Goal: Transaction & Acquisition: Purchase product/service

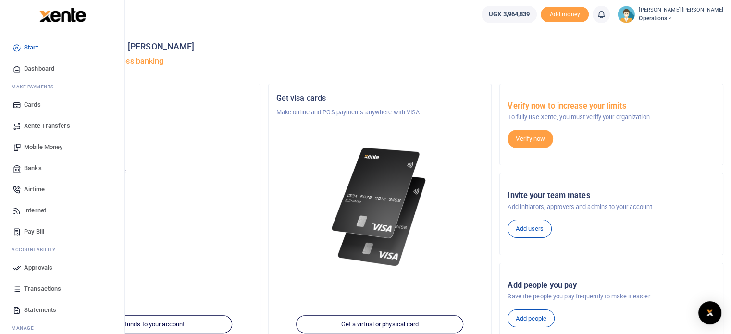
click at [40, 284] on span "Transactions" at bounding box center [42, 289] width 37 height 10
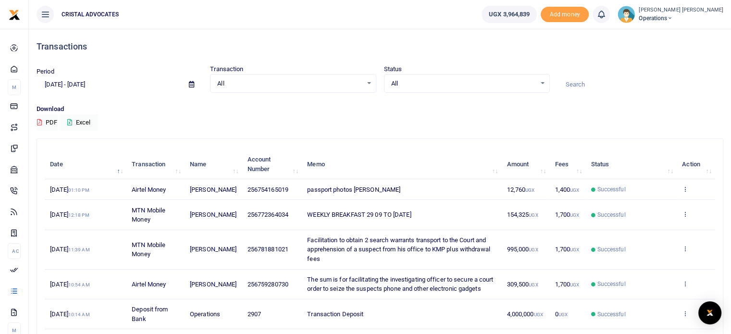
scroll to position [19, 0]
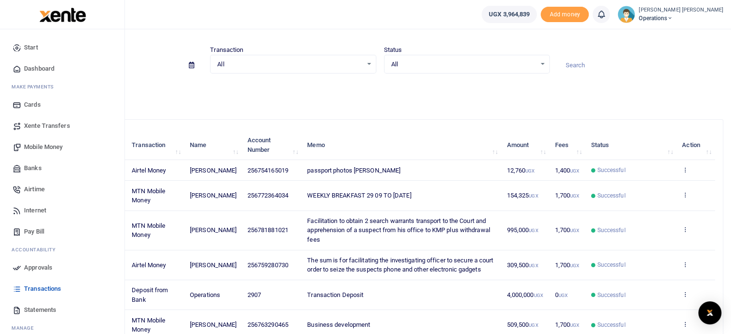
click at [38, 147] on span "Mobile Money" at bounding box center [43, 147] width 38 height 10
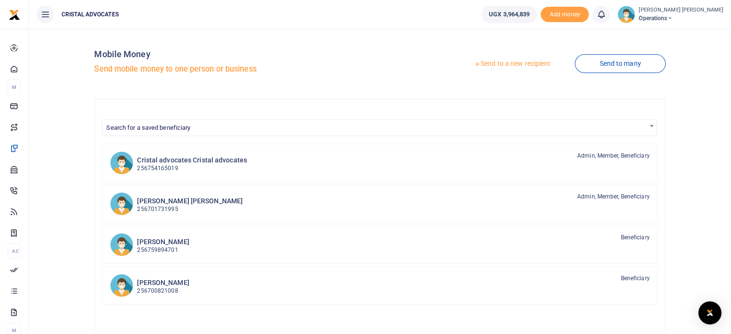
click at [529, 62] on link "Send to a new recipient" at bounding box center [511, 63] width 125 height 17
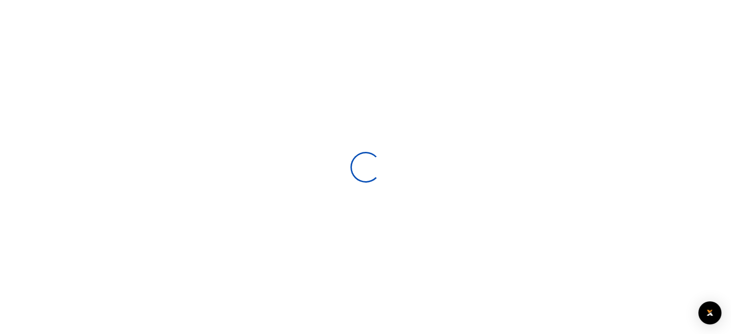
select select
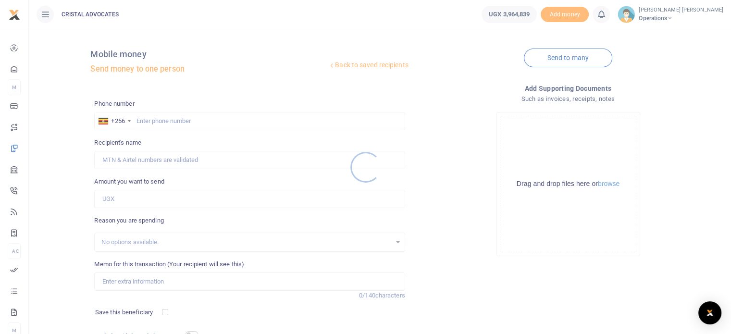
click at [163, 122] on div at bounding box center [365, 167] width 731 height 334
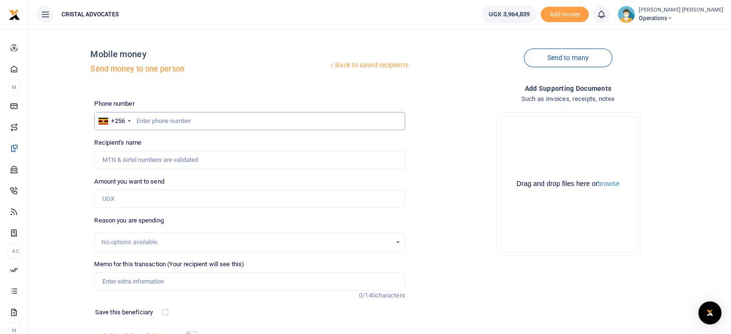
click at [163, 122] on input "text" at bounding box center [249, 121] width 310 height 18
type input "763290465"
type input "Denis Kakembo"
type input "763290465"
click at [152, 207] on input "Amount you want to send" at bounding box center [249, 199] width 310 height 18
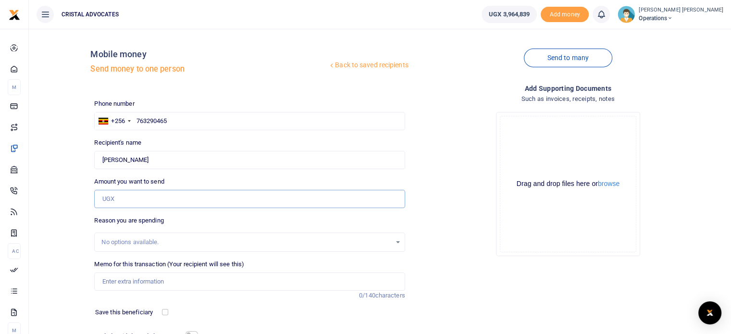
type input "2"
type input "300,000"
click at [166, 309] on input "checkbox" at bounding box center [165, 312] width 6 height 6
checkbox input "true"
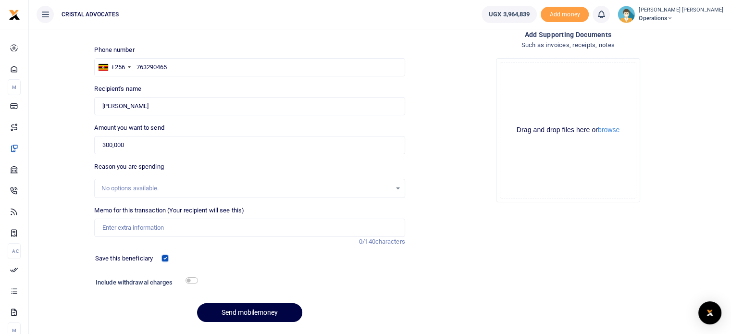
scroll to position [57, 0]
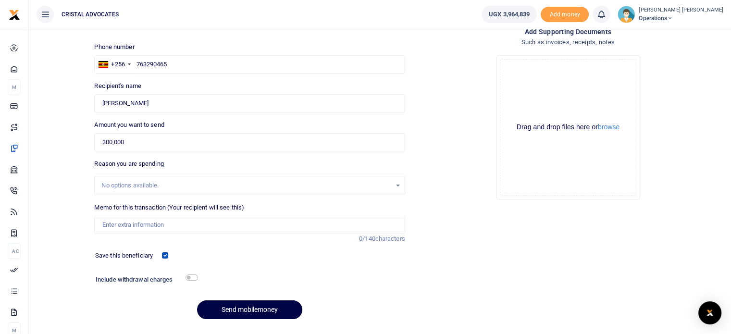
click at [134, 189] on div "No options available." at bounding box center [245, 186] width 289 height 10
click at [191, 227] on input "Memo for this transaction (Your recipient will see this)" at bounding box center [249, 225] width 310 height 18
type input "CFE subscription"
click at [233, 305] on button "Send mobilemoney" at bounding box center [249, 309] width 105 height 19
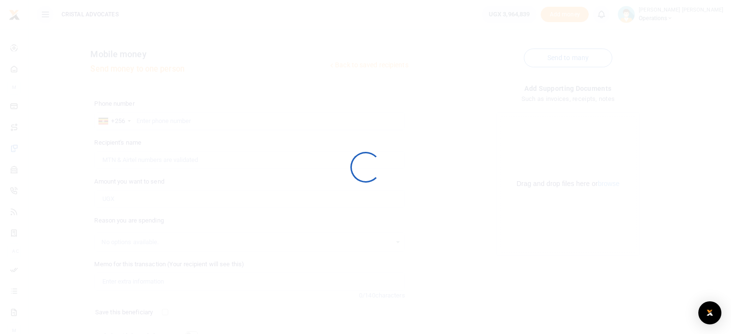
scroll to position [57, 0]
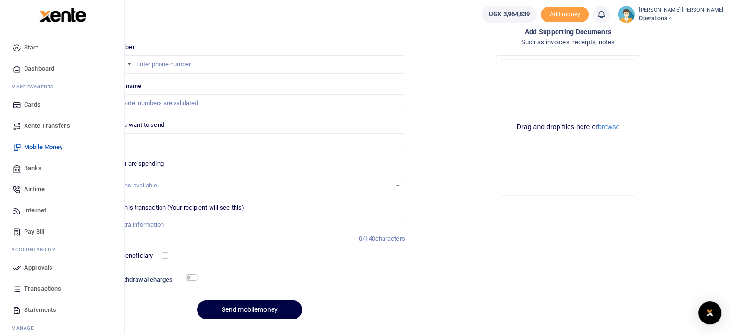
click at [43, 268] on span "Approvals" at bounding box center [38, 268] width 28 height 10
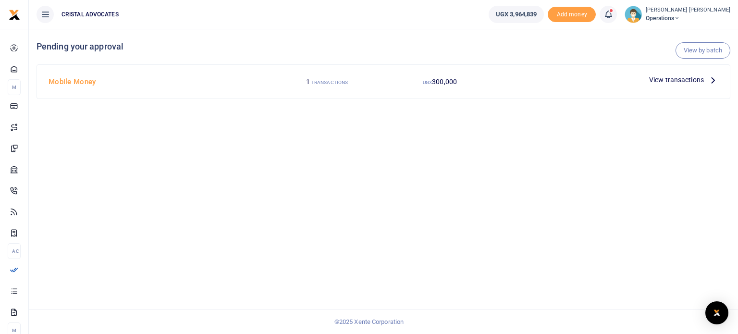
click at [713, 81] on icon at bounding box center [713, 79] width 11 height 11
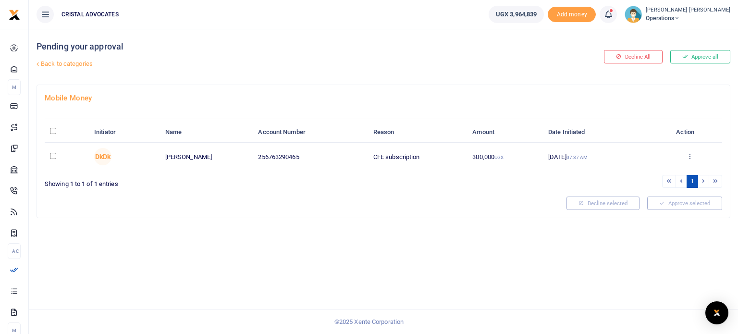
click at [51, 159] on td at bounding box center [67, 157] width 44 height 28
click at [50, 155] on input "checkbox" at bounding box center [53, 156] width 6 height 6
checkbox input "true"
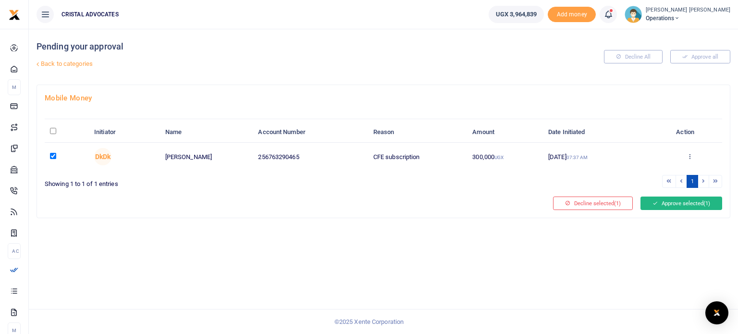
click at [653, 200] on icon at bounding box center [655, 203] width 5 height 7
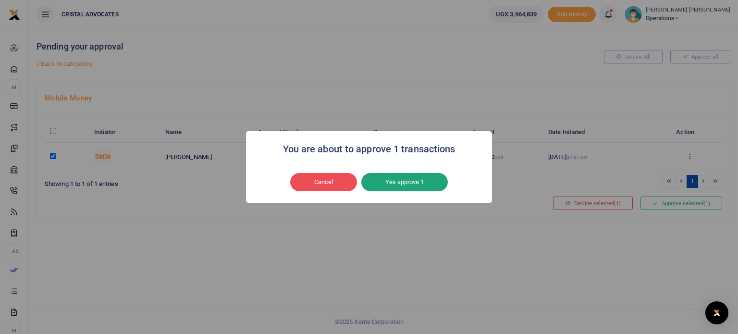
click at [419, 182] on button "Yes approve 1" at bounding box center [404, 182] width 86 height 18
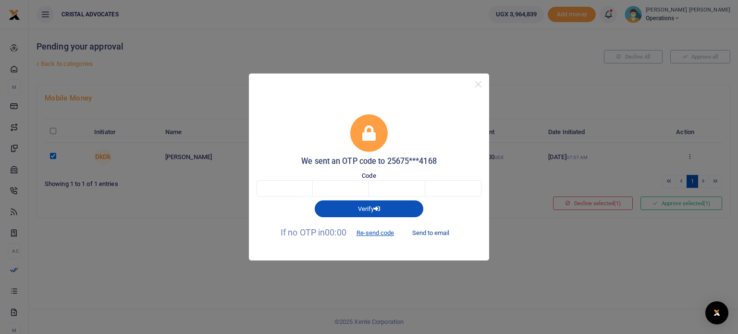
click at [436, 231] on button "Send to email" at bounding box center [430, 233] width 53 height 16
click at [300, 207] on div "Verify" at bounding box center [369, 207] width 233 height 20
click at [301, 193] on input "text" at bounding box center [285, 188] width 56 height 16
type input "9"
type input "4"
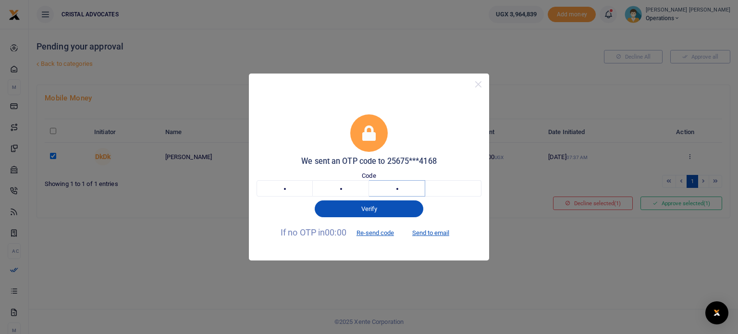
type input "3"
type input "2"
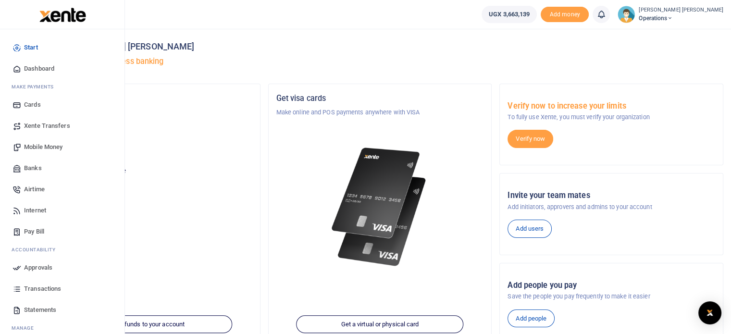
click at [37, 148] on span "Mobile Money" at bounding box center [43, 147] width 38 height 10
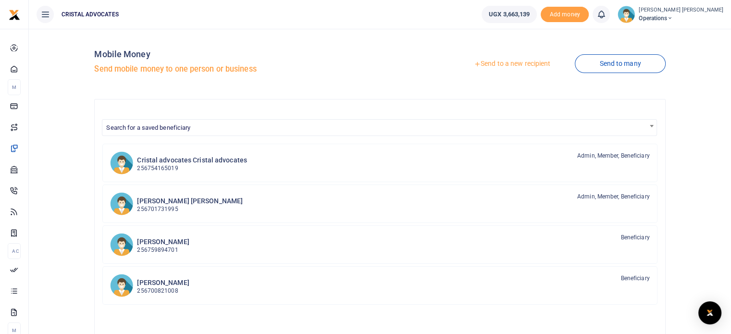
click at [512, 63] on link "Send to a new recipient" at bounding box center [511, 63] width 125 height 17
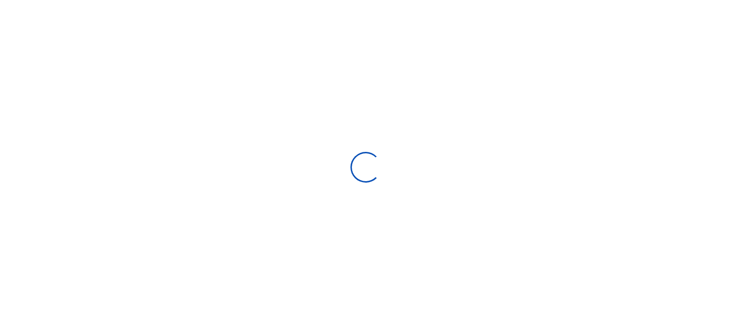
select select "Loading bundles"
select select
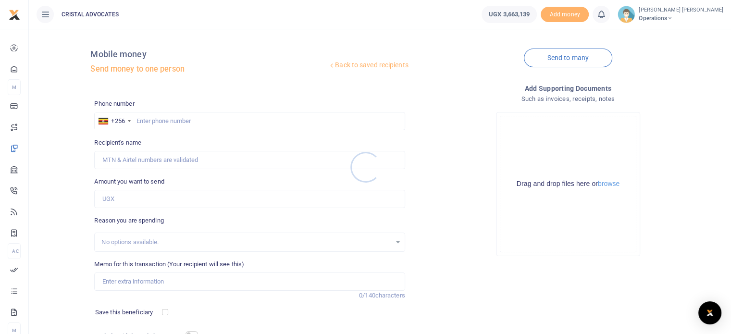
click at [158, 120] on div at bounding box center [365, 167] width 731 height 334
click at [158, 120] on input "text" at bounding box center [249, 121] width 310 height 18
type input "763290465"
type input "Denis Kakembo"
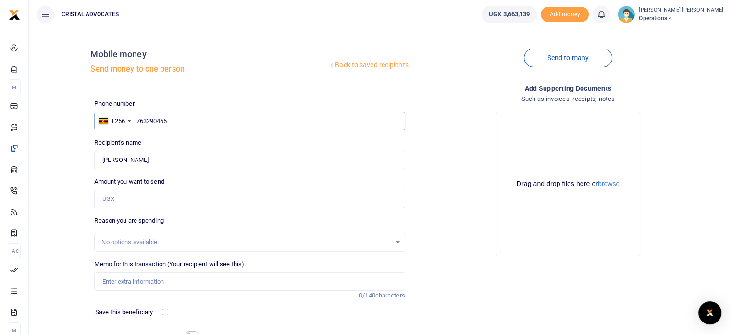
type input "763290465"
click at [152, 203] on input "Amount you want to send" at bounding box center [249, 199] width 310 height 18
type input "1,700,000"
click at [153, 280] on input "Memo for this transaction (Your recipient will see this)" at bounding box center [249, 281] width 310 height 18
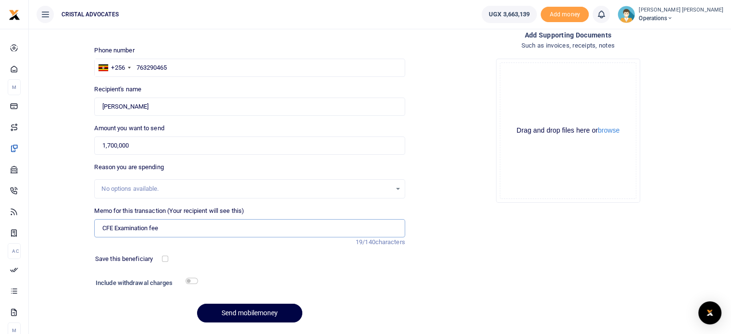
scroll to position [82, 0]
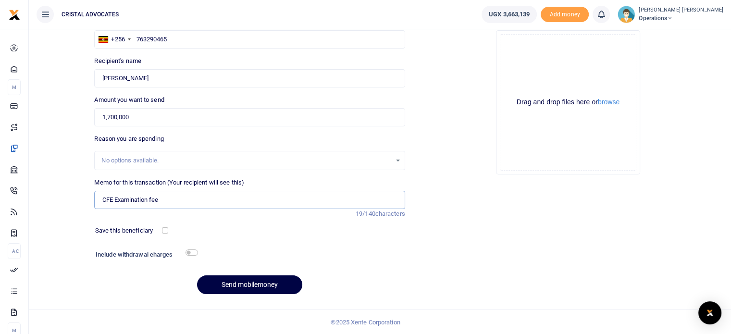
type input "CFE Examination fee"
drag, startPoint x: 196, startPoint y: 246, endPoint x: 194, endPoint y: 257, distance: 11.2
click at [194, 257] on div "Phone number +256 Uganda +256 763290465 Phone is required. Recipient's name Fou…" at bounding box center [249, 159] width 318 height 285
click at [194, 257] on div "Include withdrawal charges" at bounding box center [145, 255] width 106 height 15
click at [163, 229] on input "checkbox" at bounding box center [165, 230] width 6 height 6
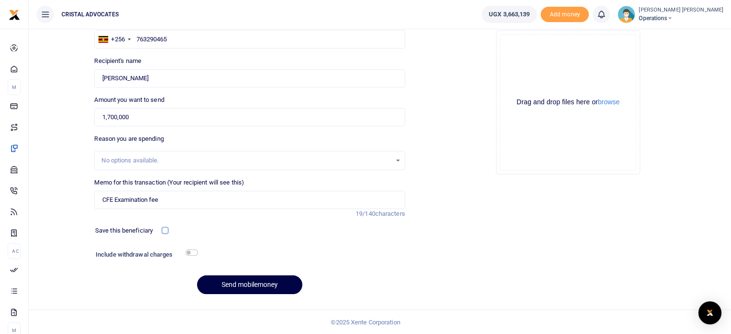
checkbox input "true"
click at [262, 288] on button "Send mobilemoney" at bounding box center [249, 284] width 105 height 19
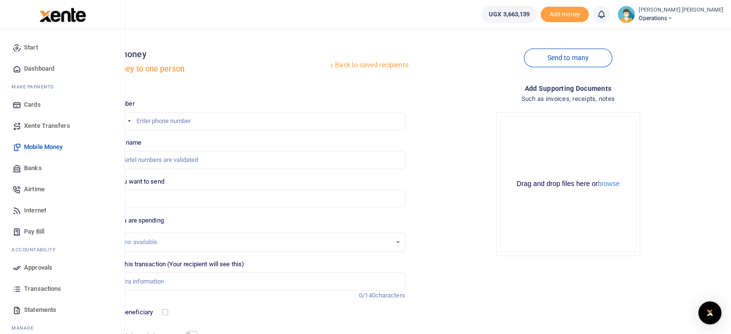
click at [44, 271] on span "Approvals" at bounding box center [38, 268] width 28 height 10
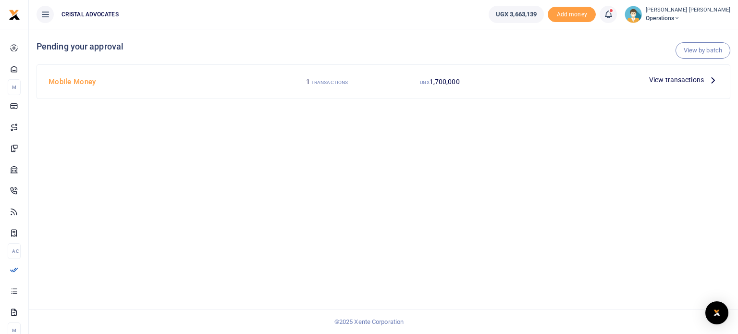
click at [715, 80] on icon at bounding box center [713, 79] width 11 height 11
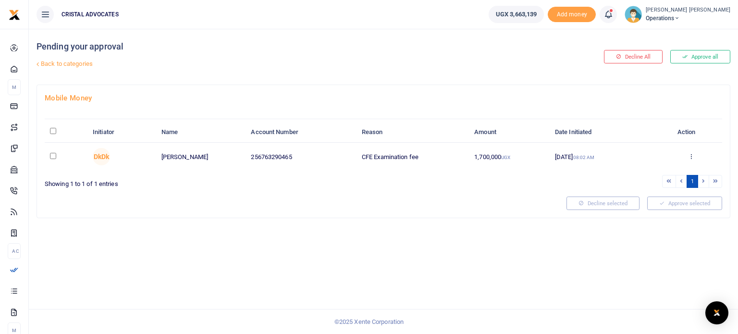
click at [50, 153] on input "checkbox" at bounding box center [53, 156] width 6 height 6
checkbox input "true"
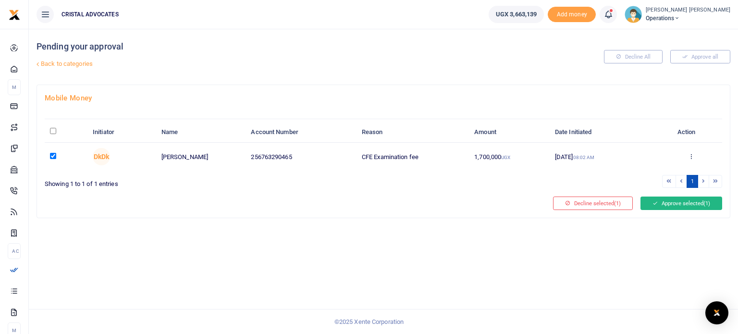
click at [680, 206] on button "Approve selected (1)" at bounding box center [682, 203] width 82 height 13
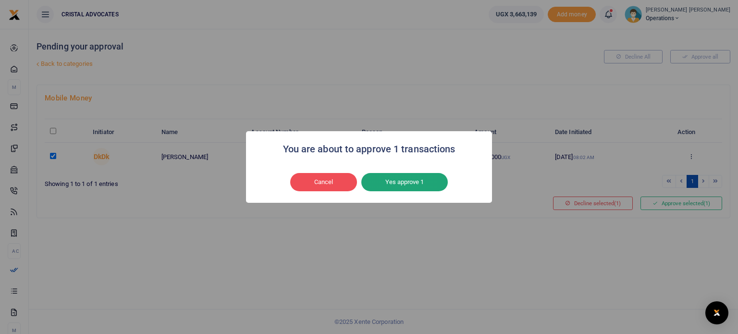
click at [406, 179] on button "Yes approve 1" at bounding box center [404, 182] width 86 height 18
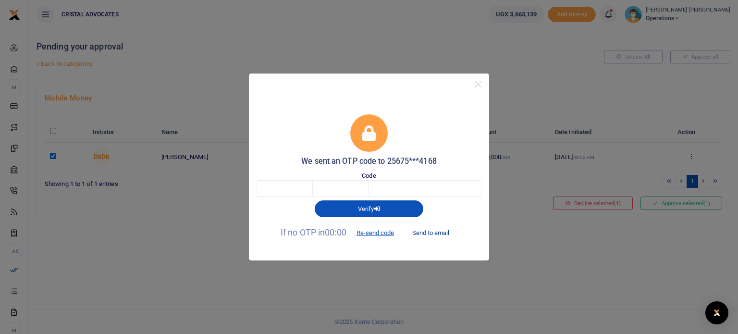
click at [435, 233] on button "Send to email" at bounding box center [430, 233] width 53 height 16
click at [278, 187] on input "text" at bounding box center [285, 188] width 56 height 16
type input "7"
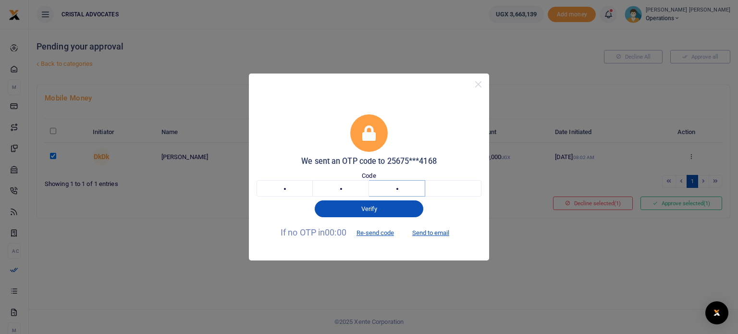
type input "3"
type input "5"
